Goal: Find contact information: Find contact information

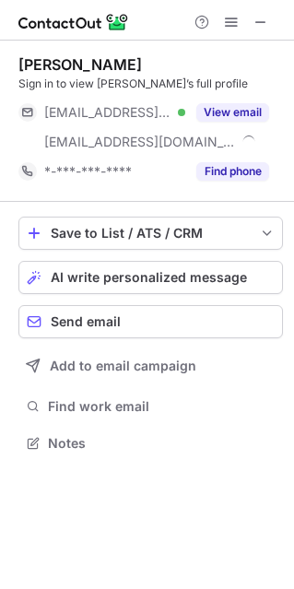
scroll to position [430, 294]
click at [36, 59] on div "[PERSON_NAME]" at bounding box center [80, 64] width 124 height 18
drag, startPoint x: 36, startPoint y: 59, endPoint x: 82, endPoint y: 59, distance: 46.1
click at [82, 59] on div "[PERSON_NAME]" at bounding box center [80, 64] width 124 height 18
copy div "[PERSON_NAME]"
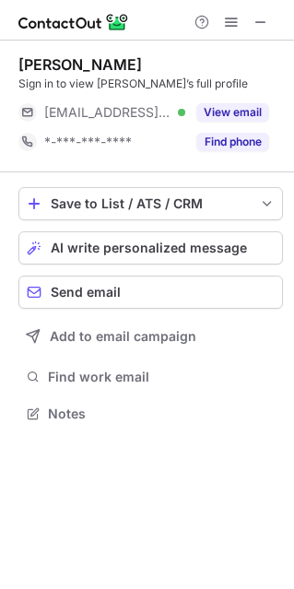
scroll to position [400, 294]
click at [43, 68] on div "Luciana Boneti" at bounding box center [80, 64] width 124 height 18
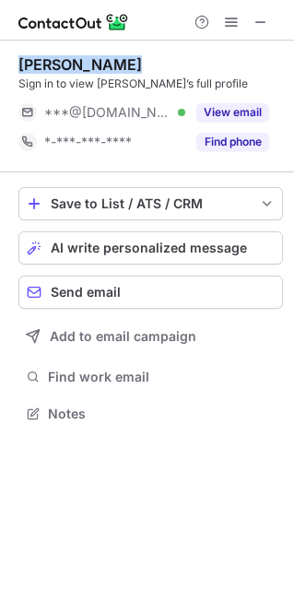
drag, startPoint x: 43, startPoint y: 68, endPoint x: 137, endPoint y: 65, distance: 94.1
click at [137, 65] on div "Luciana Boneti" at bounding box center [150, 64] width 265 height 18
